Goal: Task Accomplishment & Management: Use online tool/utility

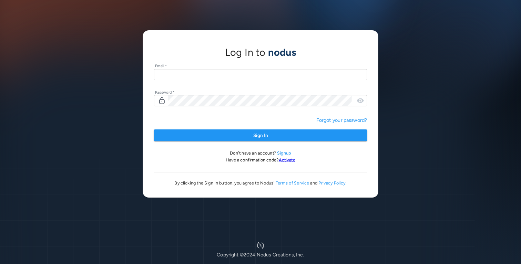
click at [210, 76] on input "text" at bounding box center [260, 74] width 213 height 11
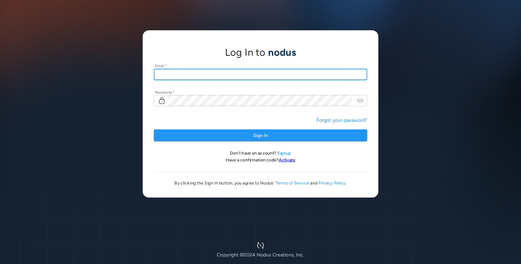
type input "**********"
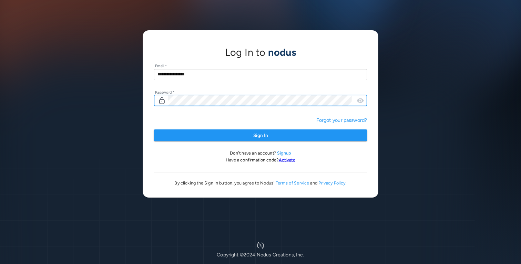
click at [154, 130] on button "Sign In" at bounding box center [260, 136] width 213 height 12
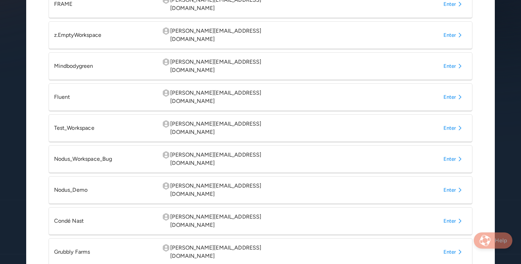
scroll to position [181, 0]
click at [454, 214] on button "Enter" at bounding box center [454, 220] width 27 height 12
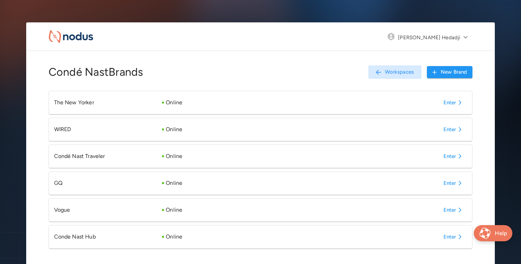
click at [445, 240] on button "Enter" at bounding box center [454, 237] width 27 height 12
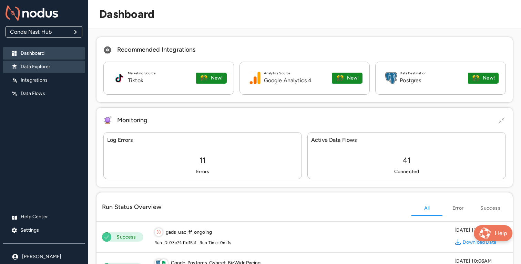
click at [43, 67] on p "Data Explorer" at bounding box center [50, 66] width 59 height 7
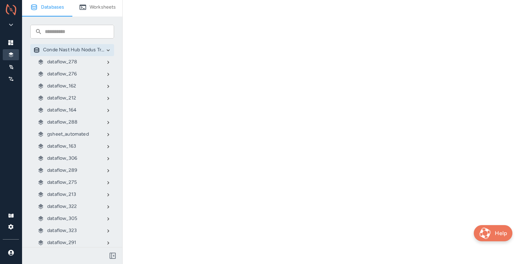
click at [77, 131] on p "gsheet_automated" at bounding box center [68, 134] width 42 height 7
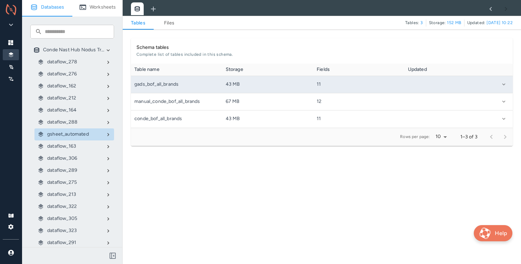
scroll to position [64, 382]
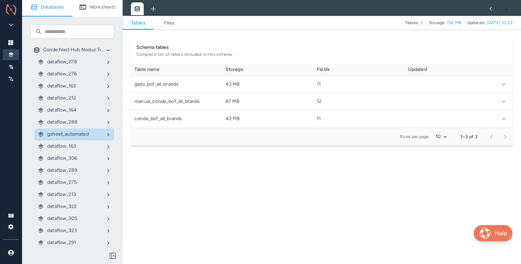
click at [168, 24] on link "Files" at bounding box center [169, 23] width 31 height 8
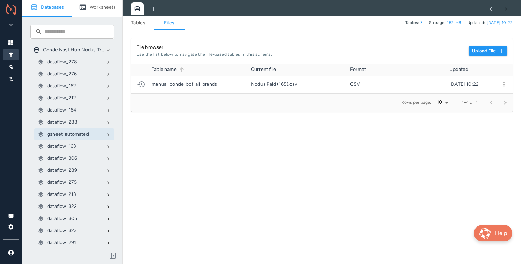
scroll to position [30, 382]
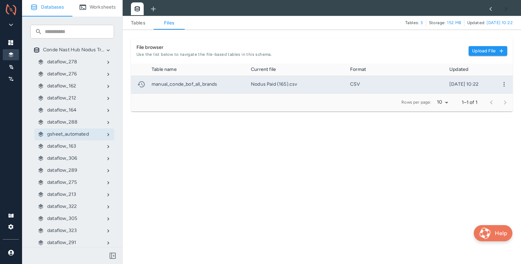
click at [505, 82] on icon "more" at bounding box center [504, 84] width 7 height 7
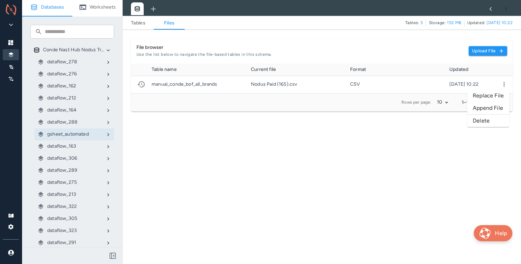
click at [492, 94] on li "Replace File" at bounding box center [488, 96] width 42 height 12
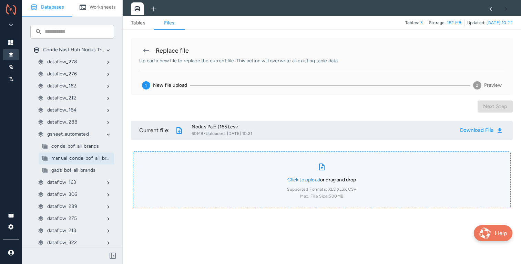
click at [299, 180] on link "Click to upload" at bounding box center [303, 180] width 33 height 6
click at [0, 0] on input "Click to upload or drag and drop Supported Formats: XLS, XLSX, CSV Max. File Si…" at bounding box center [0, 0] width 0 height 0
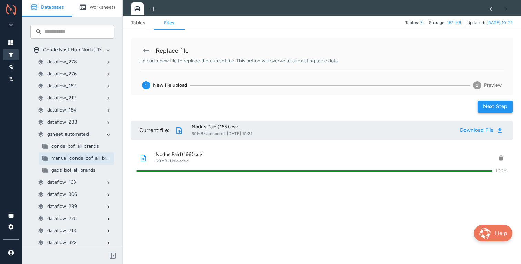
click at [488, 111] on button "Next step" at bounding box center [495, 107] width 35 height 12
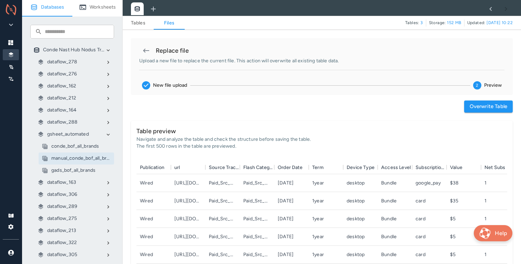
scroll to position [120, 371]
click at [476, 105] on button "Overwrite table" at bounding box center [488, 107] width 49 height 12
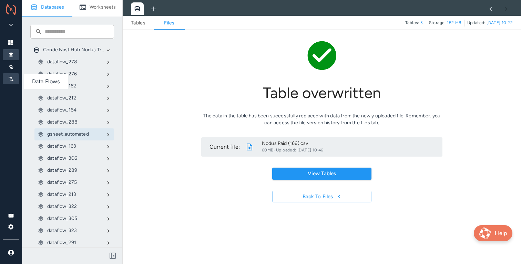
click at [11, 78] on icon at bounding box center [11, 79] width 4 height 4
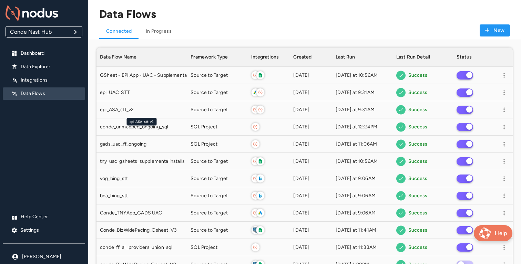
scroll to position [985, 416]
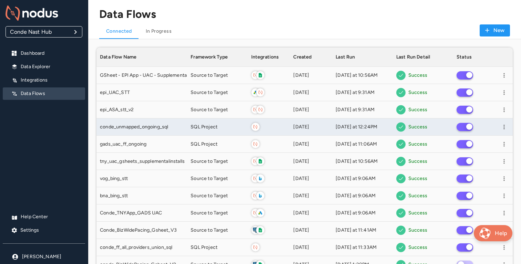
click at [182, 126] on div "conde_unmapped_ongoing_sql" at bounding box center [142, 127] width 84 height 7
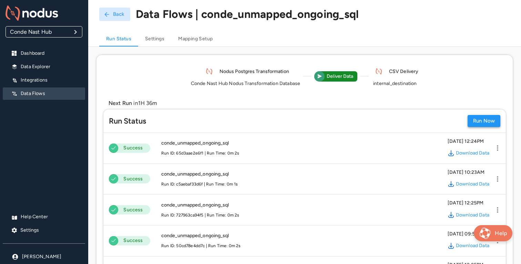
click at [485, 123] on button "Run Now" at bounding box center [484, 121] width 33 height 12
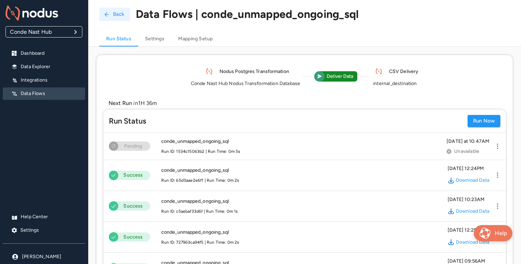
click at [111, 17] on button "Back" at bounding box center [114, 14] width 31 height 13
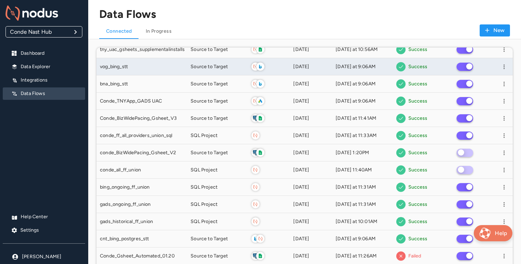
scroll to position [115, 0]
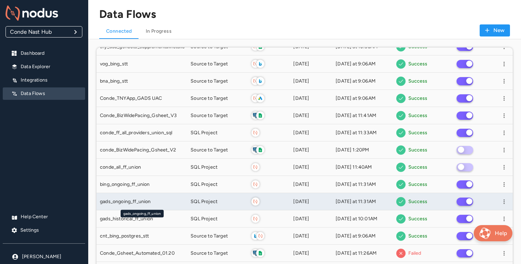
click at [148, 199] on span "gads_ongoing_ff_union" at bounding box center [125, 202] width 51 height 7
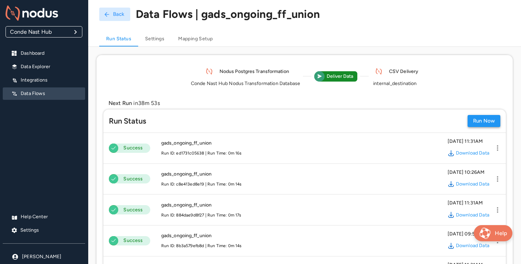
click at [480, 119] on button "Run Now" at bounding box center [484, 121] width 33 height 12
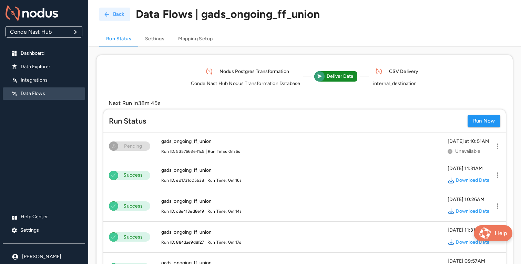
click at [110, 17] on icon "button" at bounding box center [106, 14] width 7 height 7
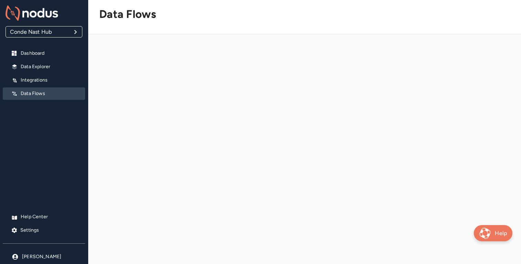
click at [191, 152] on div at bounding box center [304, 164] width 433 height 242
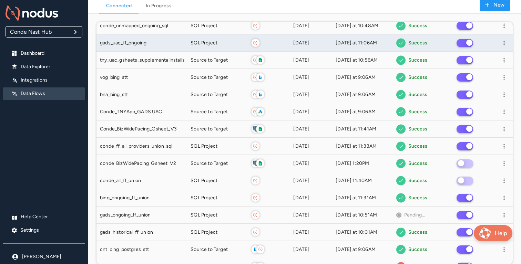
scroll to position [81, 0]
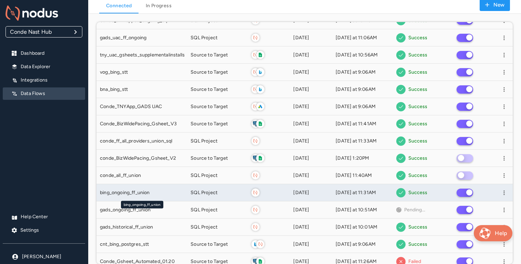
click at [163, 190] on div "bing_ongoing_ff_union" at bounding box center [142, 193] width 84 height 7
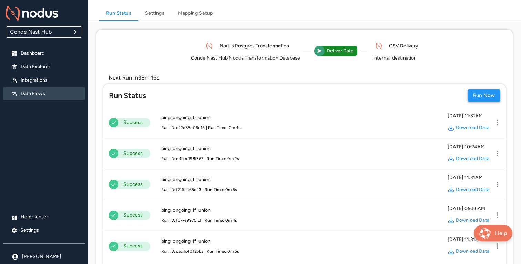
click at [483, 98] on button "Run Now" at bounding box center [484, 96] width 33 height 12
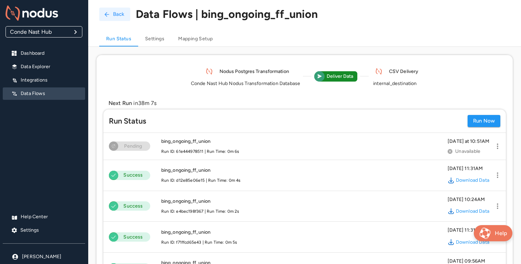
click at [114, 19] on button "Back" at bounding box center [114, 14] width 31 height 13
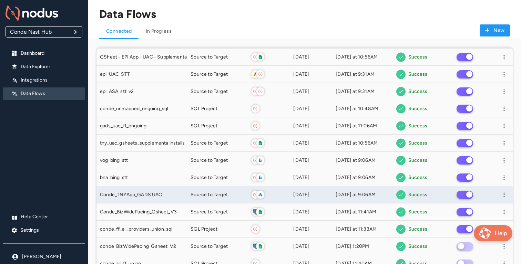
scroll to position [21, 0]
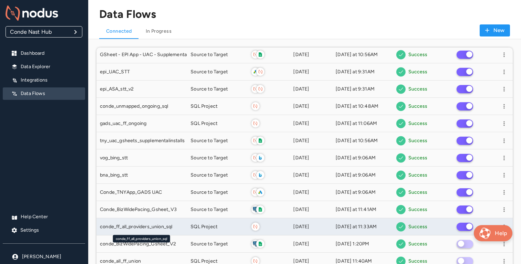
click at [179, 228] on div "conde_ff_all_providers_union_sql" at bounding box center [142, 227] width 84 height 7
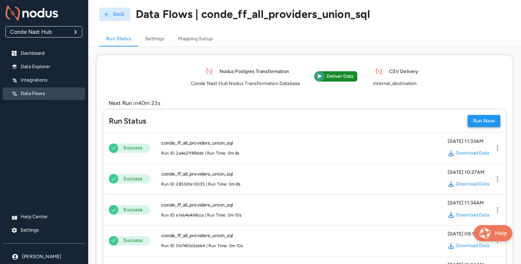
click at [479, 121] on button "Run Now" at bounding box center [484, 121] width 33 height 12
